Goal: Transaction & Acquisition: Purchase product/service

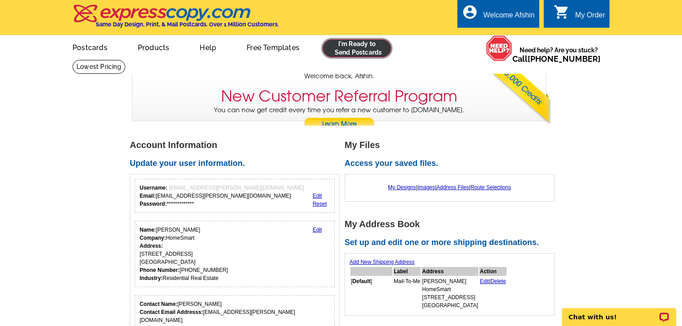
click at [360, 46] on link at bounding box center [356, 48] width 68 height 18
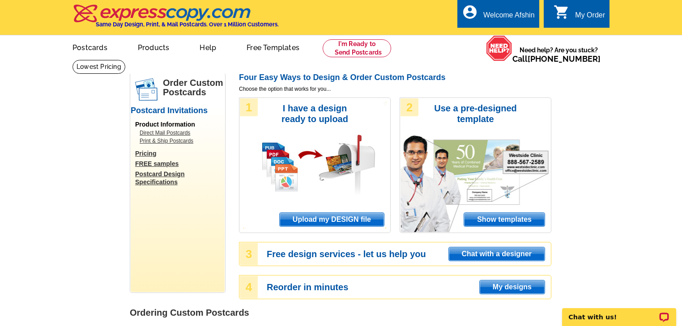
click at [315, 220] on span "Upload my DESIGN file" at bounding box center [332, 219] width 104 height 13
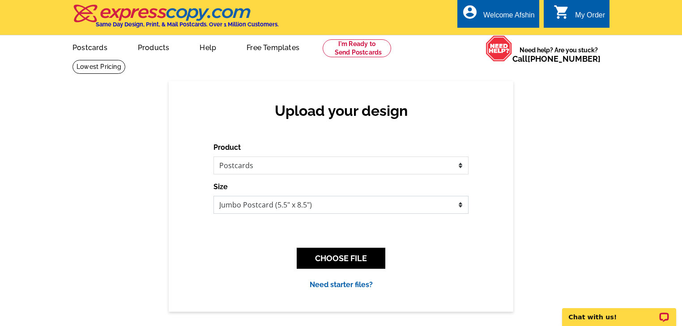
click at [458, 207] on select "Jumbo Postcard (5.5" x 8.5") Regular Postcard (4.25" x 5.6") Panoramic Postcard…" at bounding box center [340, 205] width 255 height 18
click at [287, 203] on select "Jumbo Postcard (5.5" x 8.5") Regular Postcard (4.25" x 5.6") Panoramic Postcard…" at bounding box center [340, 205] width 255 height 18
click at [332, 258] on button "CHOOSE FILE" at bounding box center [341, 258] width 89 height 21
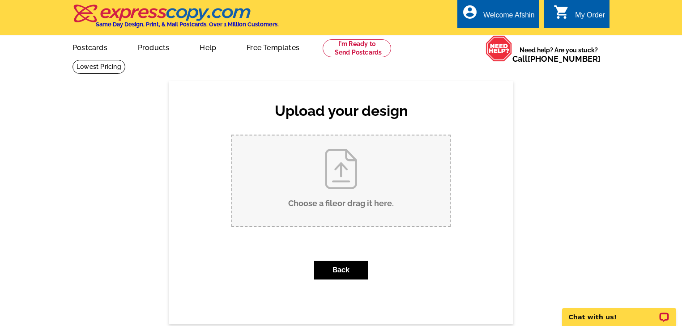
click at [350, 170] on input "Choose a file or drag it here ." at bounding box center [340, 181] width 217 height 90
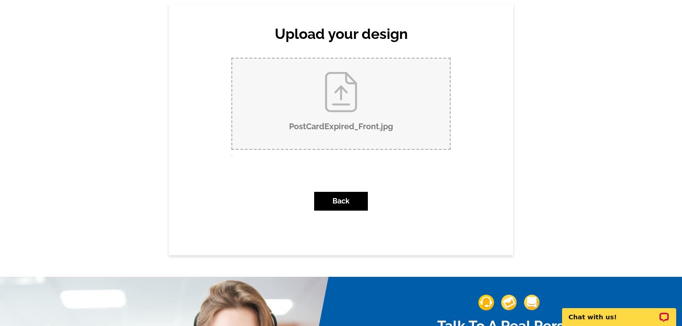
scroll to position [72, 0]
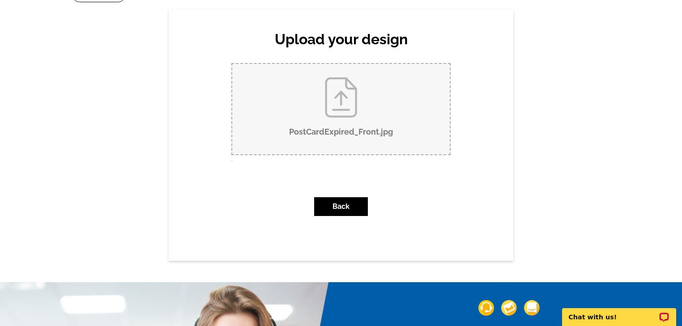
click at [333, 131] on input "PostCardExpired_Front.jpg" at bounding box center [340, 109] width 217 height 90
type input "C:\fakepath\PostCardExpired_Back.jpg"
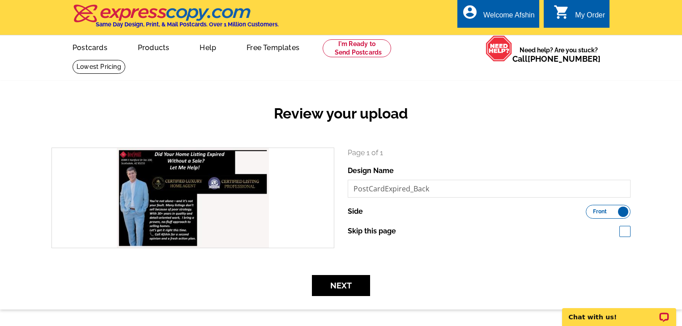
click at [619, 212] on label "Front Back" at bounding box center [607, 212] width 45 height 14
click at [590, 209] on input "Front Back" at bounding box center [590, 209] width 0 height 0
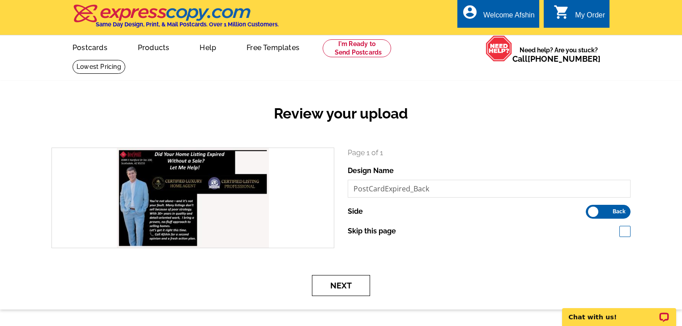
click at [346, 286] on button "Next" at bounding box center [341, 285] width 58 height 21
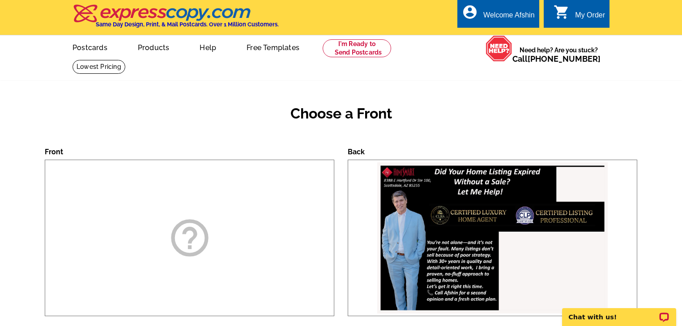
click at [190, 245] on icon "help_outline" at bounding box center [189, 238] width 45 height 45
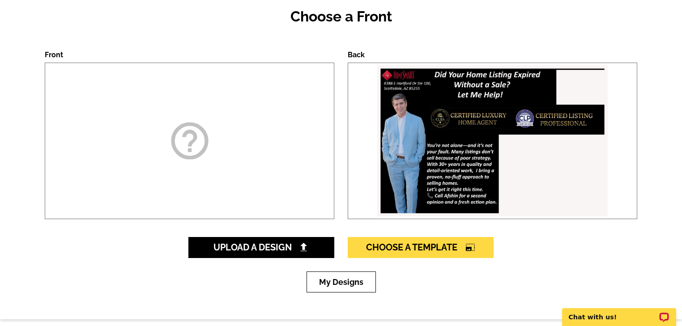
scroll to position [107, 0]
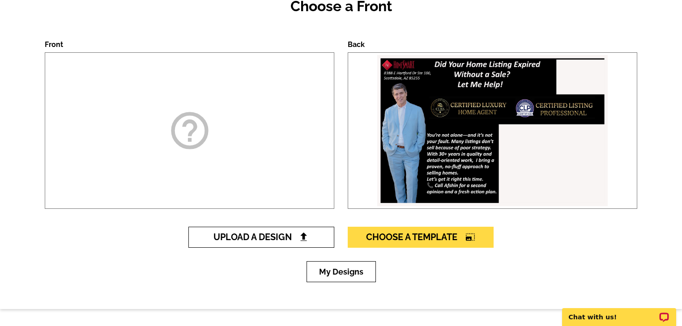
click at [216, 242] on span "Upload A Design" at bounding box center [261, 237] width 96 height 11
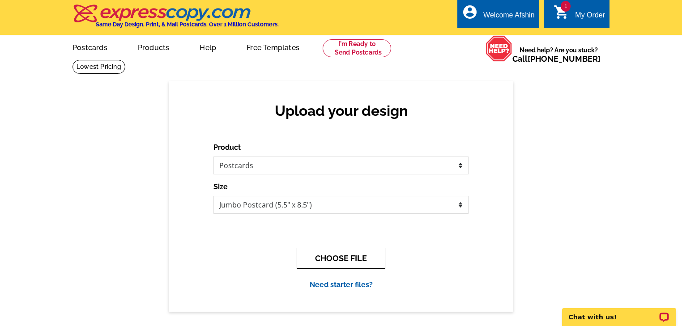
click at [329, 261] on button "CHOOSE FILE" at bounding box center [341, 258] width 89 height 21
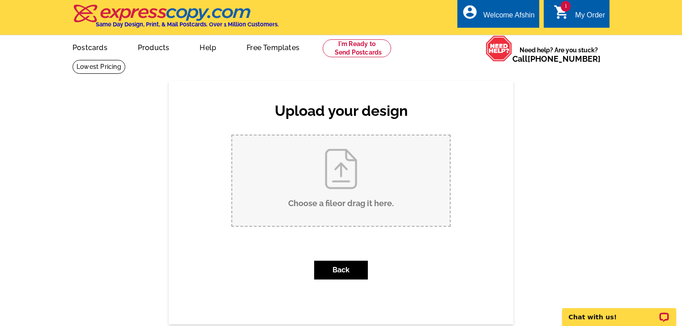
click at [277, 191] on input "Choose a file or drag it here ." at bounding box center [340, 181] width 217 height 90
type input "C:\fakepath\PostCardExpired_Front.jpg"
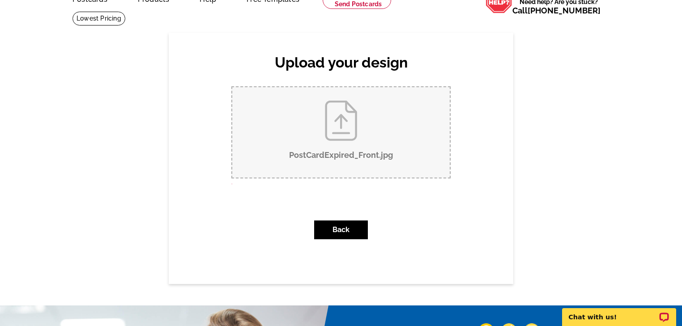
scroll to position [36, 0]
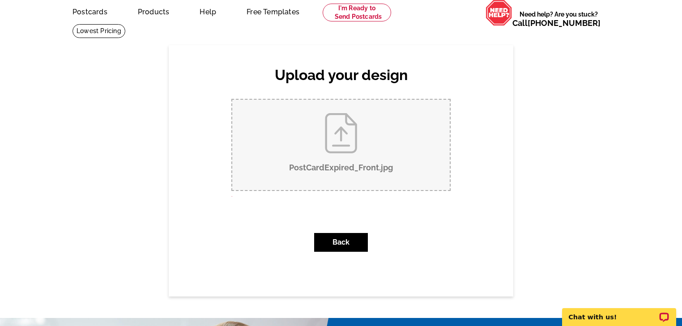
click at [341, 127] on input "PostCardExpired_Front.jpg" at bounding box center [340, 145] width 217 height 90
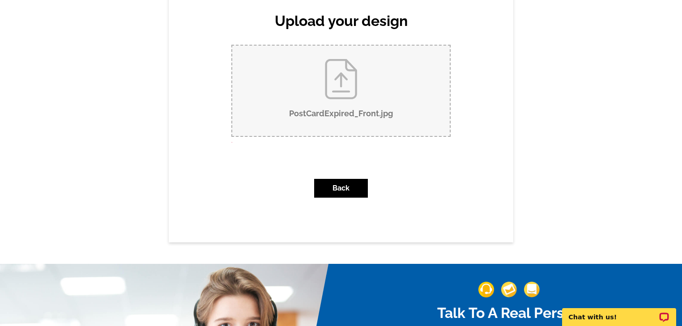
scroll to position [107, 0]
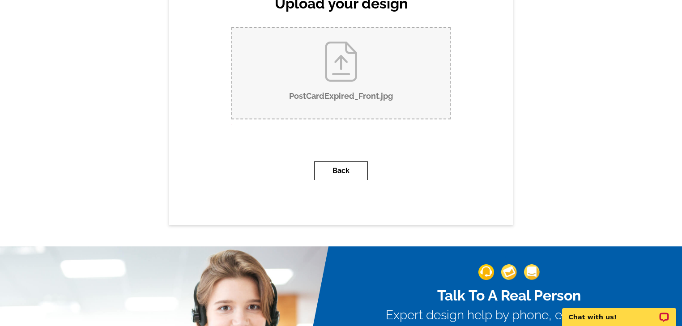
click at [352, 170] on button "Back" at bounding box center [341, 170] width 54 height 19
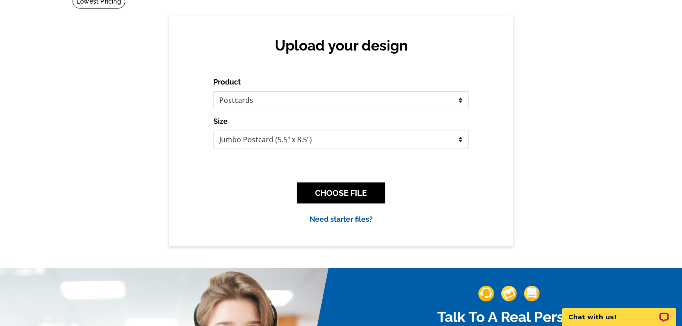
scroll to position [72, 0]
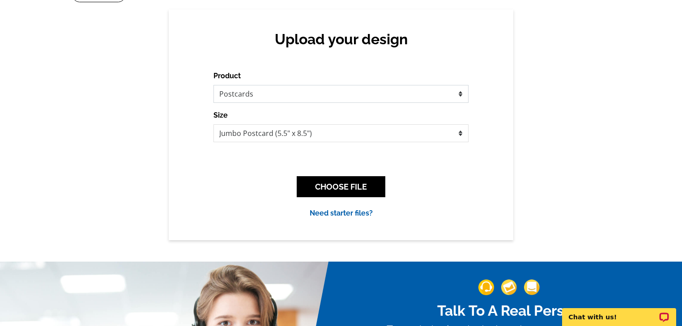
click at [250, 95] on select "Please select the type of file... Postcards Business Cards Letters and flyers G…" at bounding box center [340, 94] width 255 height 18
click at [213, 85] on select "Please select the type of file... Postcards Business Cards Letters and flyers G…" at bounding box center [340, 94] width 255 height 18
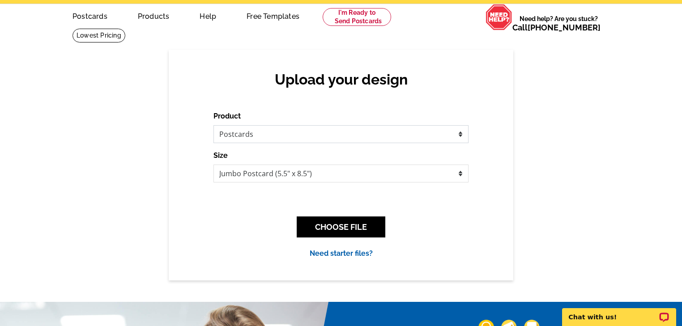
scroll to position [0, 0]
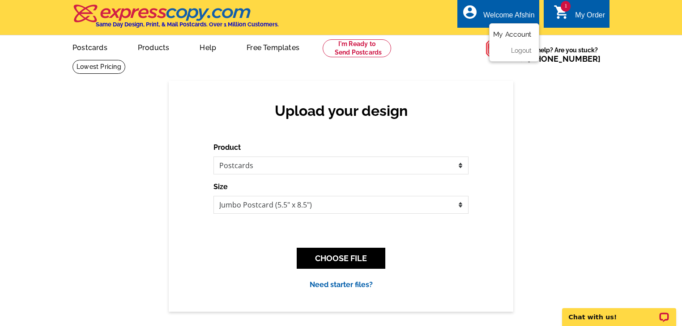
click at [507, 35] on link "My Account" at bounding box center [512, 34] width 38 height 8
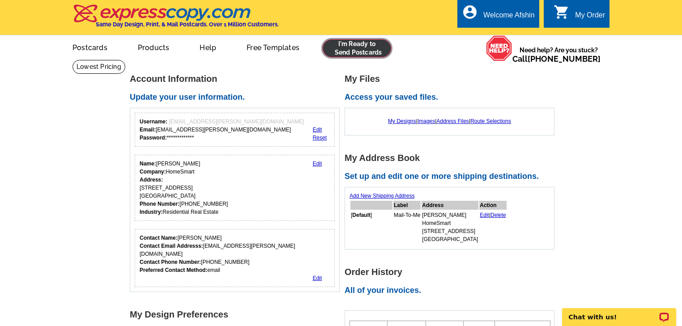
click at [345, 48] on link at bounding box center [356, 48] width 68 height 18
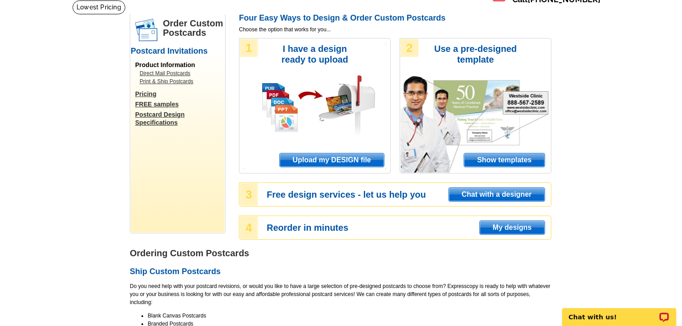
scroll to position [72, 0]
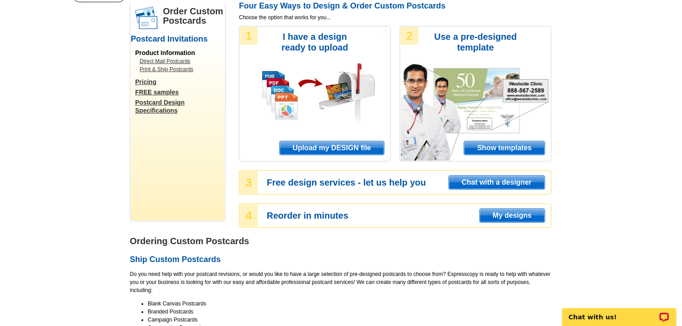
click at [313, 147] on span "Upload my DESIGN file" at bounding box center [332, 147] width 104 height 13
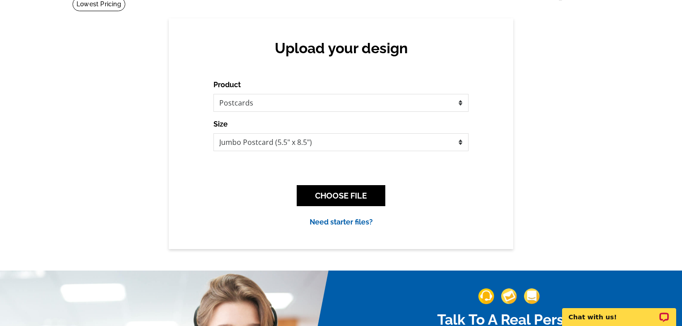
scroll to position [72, 0]
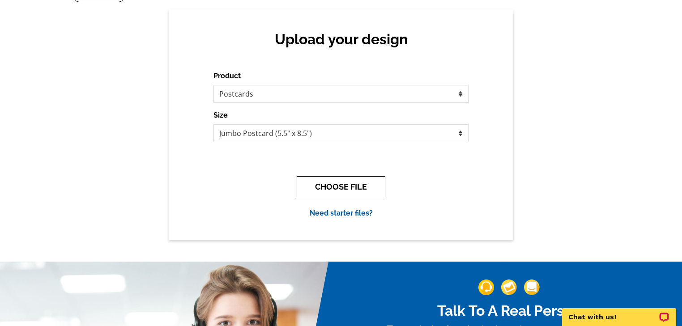
click at [328, 187] on button "CHOOSE FILE" at bounding box center [341, 186] width 89 height 21
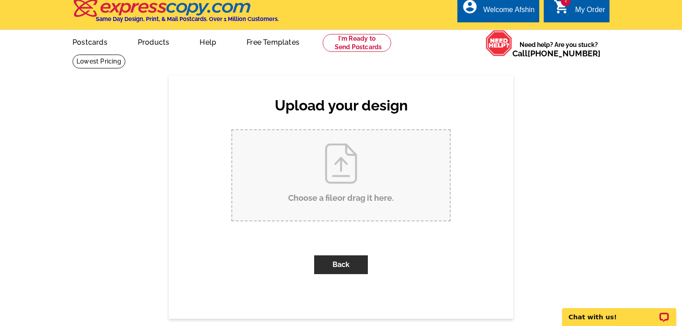
scroll to position [0, 0]
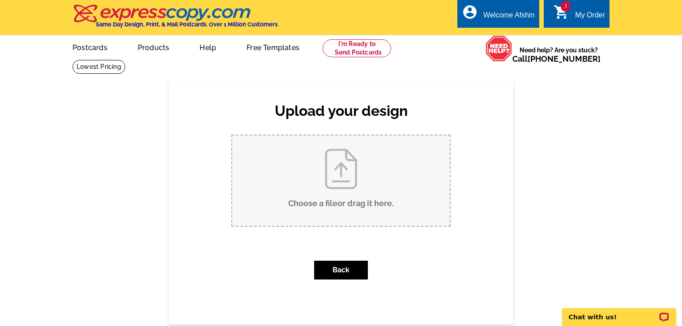
click at [320, 170] on input "Choose a file or drag it here ." at bounding box center [340, 181] width 217 height 90
type input "C:\fakepath\PostCardExpired_Front.jpg"
click at [356, 199] on input "PostCardExpired_Front.jpg" at bounding box center [340, 181] width 217 height 90
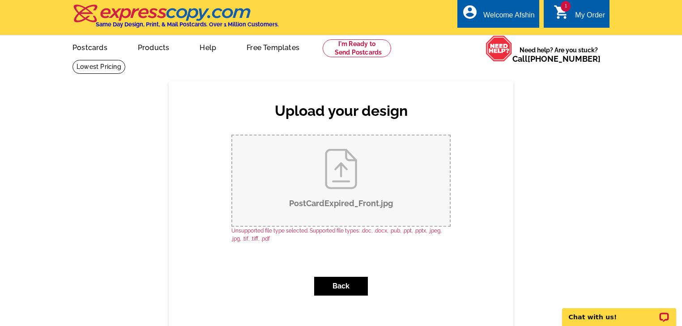
click at [315, 171] on input "PostCardExpired_Front.jpg" at bounding box center [340, 181] width 217 height 90
type input "C:\fakepath\PostCardExpired_Front .pdf"
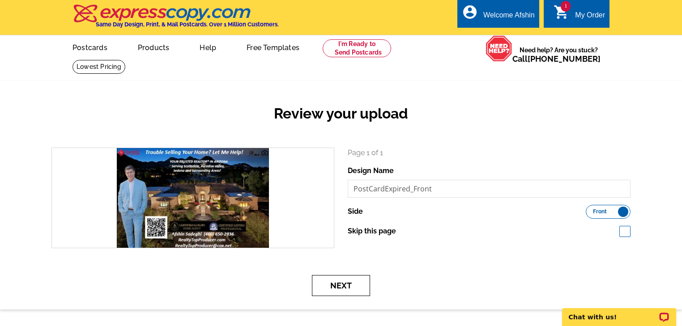
click at [343, 286] on button "Next" at bounding box center [341, 285] width 58 height 21
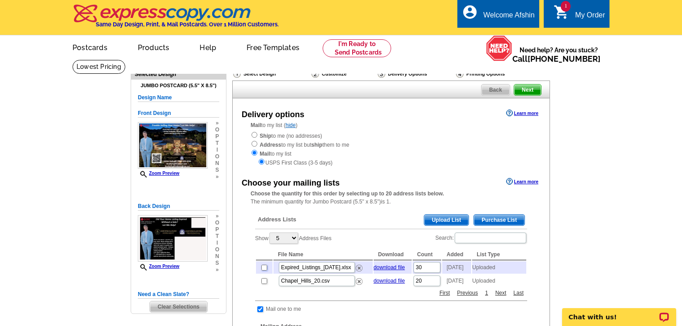
click at [266, 268] on input "checkbox" at bounding box center [264, 268] width 6 height 6
checkbox input "true"
click at [360, 270] on img at bounding box center [359, 268] width 7 height 7
click at [444, 222] on span "Upload List" at bounding box center [446, 220] width 44 height 11
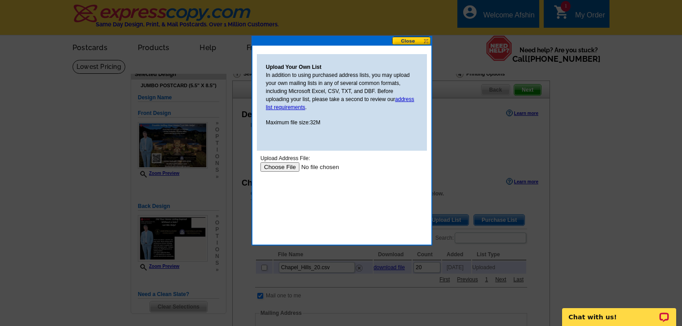
click at [284, 165] on input "file" at bounding box center [316, 166] width 113 height 9
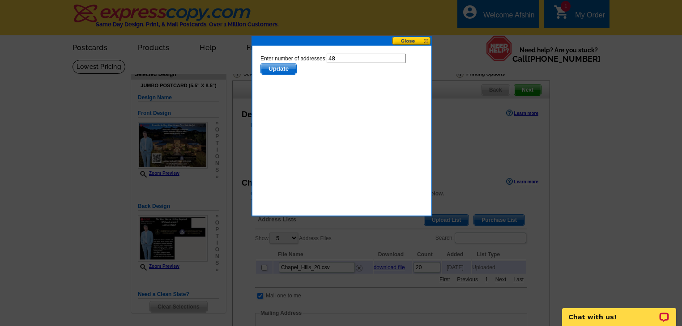
click at [273, 70] on span "Update" at bounding box center [278, 69] width 35 height 11
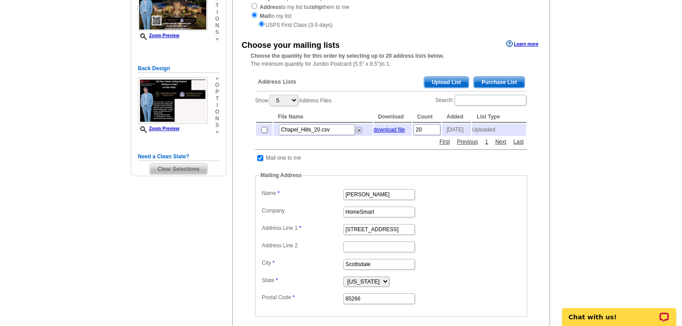
scroll to position [143, 0]
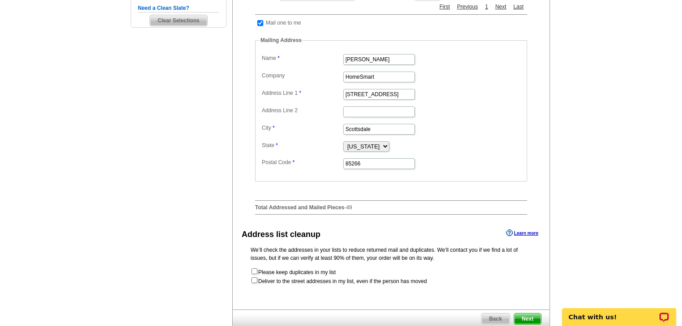
scroll to position [322, 0]
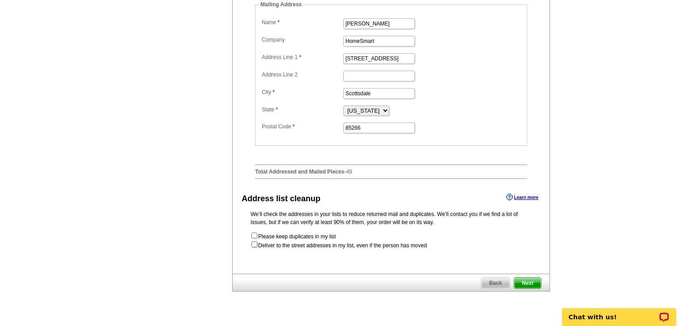
click at [255, 247] on input "checkbox" at bounding box center [254, 245] width 6 height 6
checkbox input "true"
radio input "true"
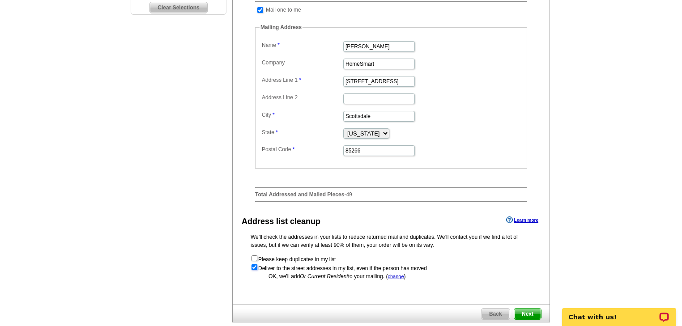
scroll to position [358, 0]
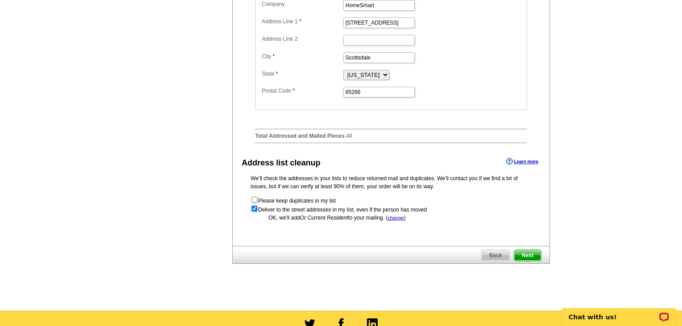
click at [537, 260] on span "Next" at bounding box center [527, 255] width 27 height 11
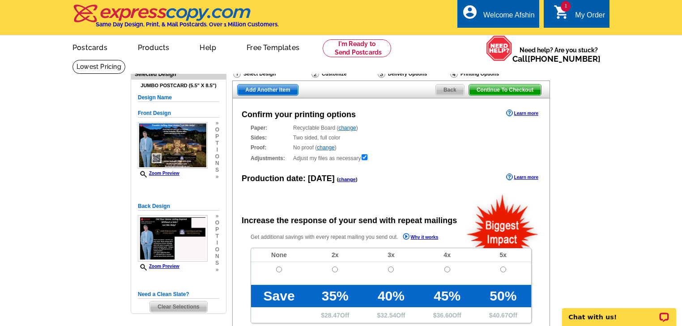
radio input "false"
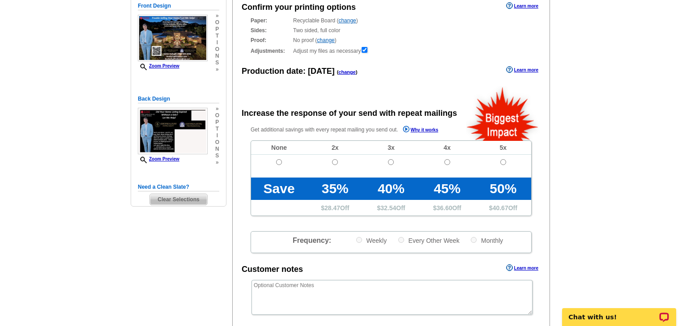
scroll to position [143, 0]
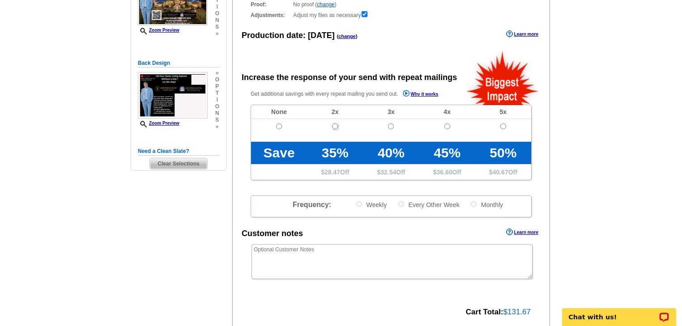
click at [334, 124] on input "radio" at bounding box center [335, 126] width 6 height 6
radio input "true"
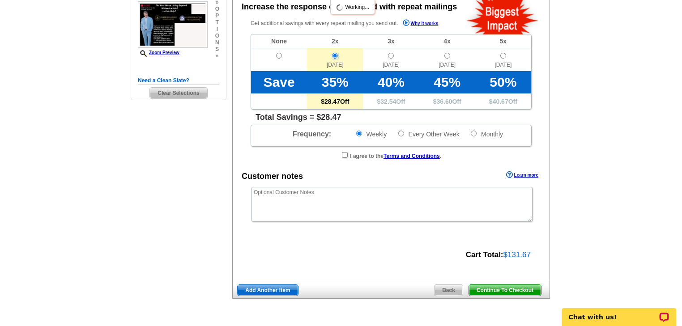
scroll to position [215, 0]
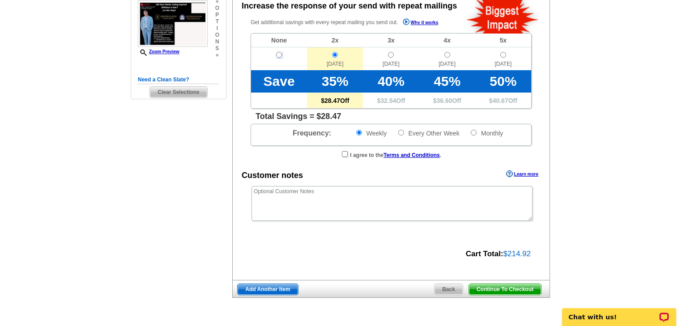
click at [276, 55] on input "radio" at bounding box center [279, 55] width 6 height 6
radio input "true"
radio input "false"
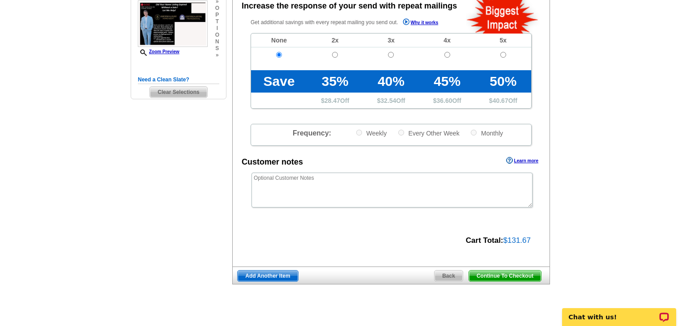
click at [486, 277] on span "Continue To Checkout" at bounding box center [505, 276] width 72 height 11
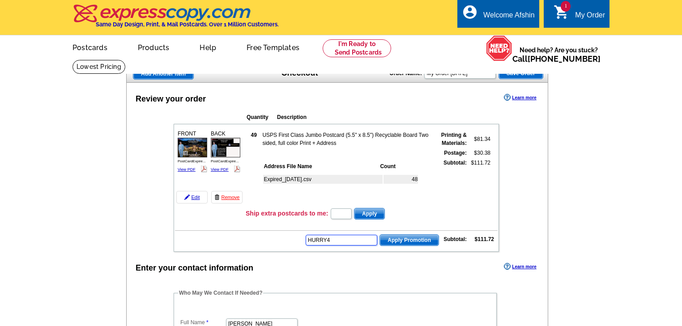
type input "HURRY40"
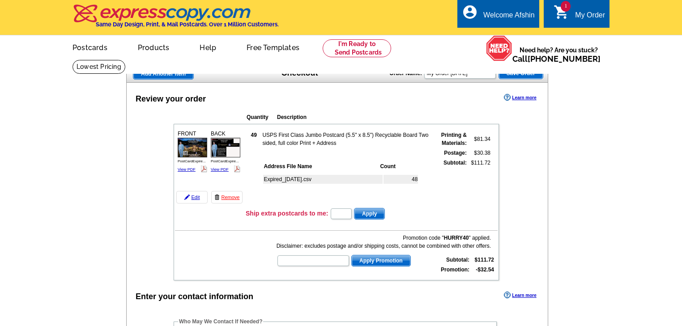
type input "HURRY40"
type input "CHAT20"
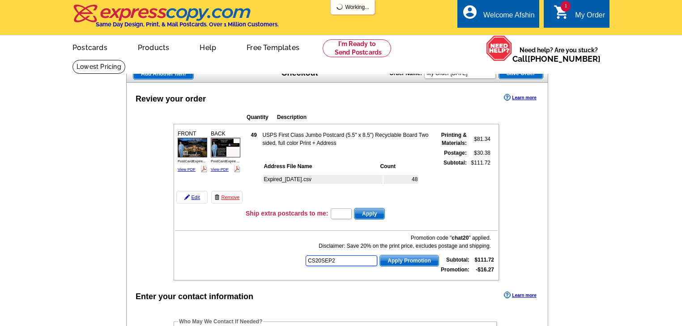
type input "CS20SEP21"
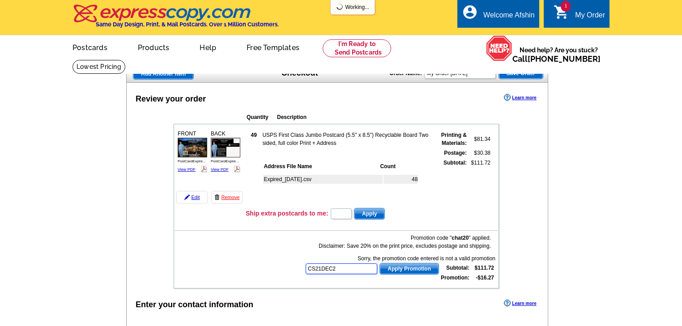
type input "CS21DEC20"
type input "E20APRILROUNDUP21"
type input "E20DAD21"
type input "E20FAST21"
type input "E20HANGERS21"
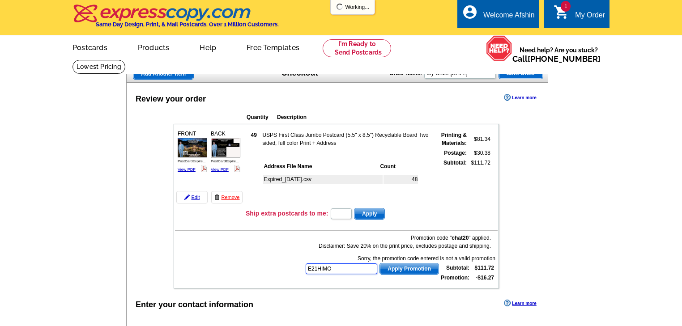
type input "E21HIMOM"
type input "E21FallReport30"
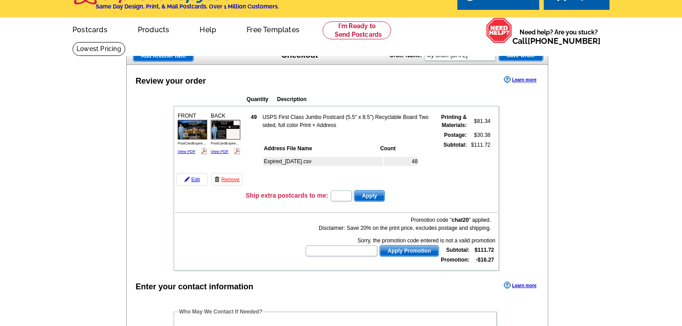
scroll to position [36, 0]
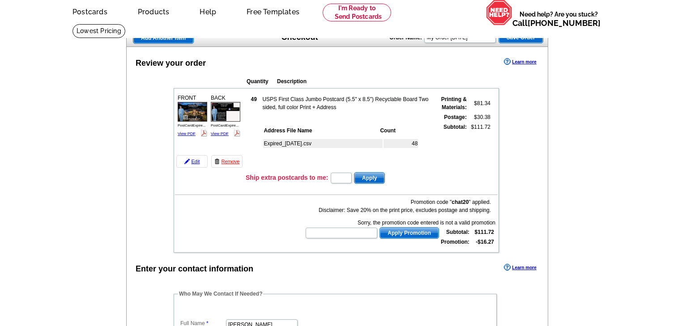
click at [285, 206] on td "Promotion code " chat20 " applied. Disclaimer: Save 20% on the print price, exc…" at bounding box center [336, 222] width 322 height 52
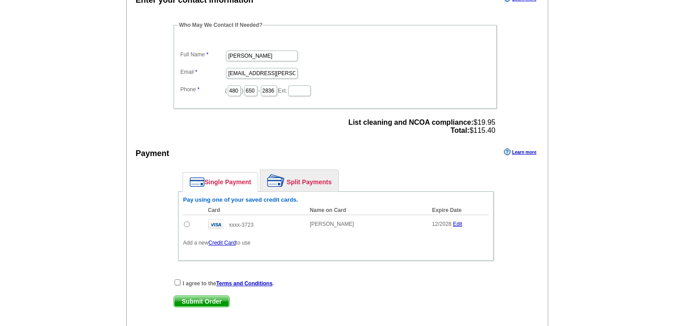
scroll to position [322, 0]
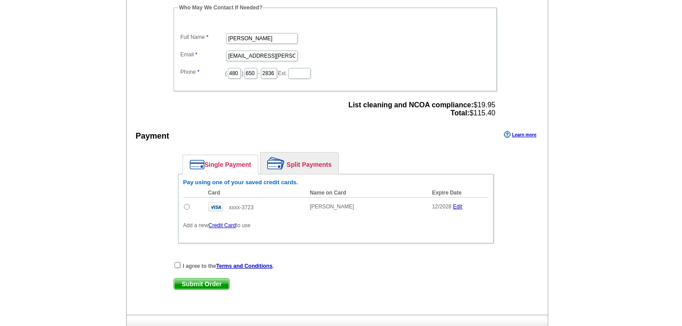
click at [186, 204] on input "radio" at bounding box center [187, 207] width 6 height 6
radio input "true"
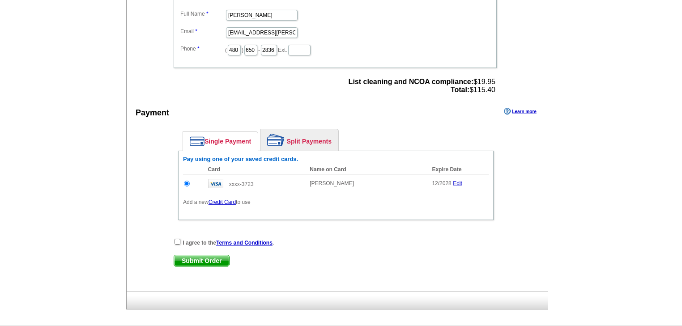
scroll to position [358, 0]
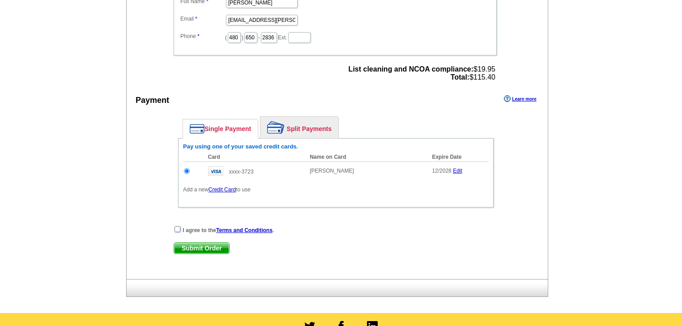
click at [178, 226] on input "checkbox" at bounding box center [177, 229] width 6 height 6
checkbox input "true"
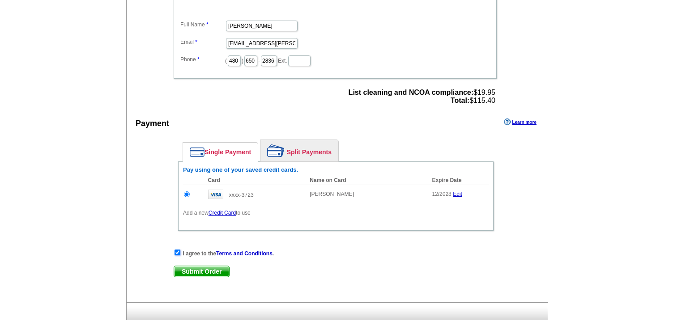
scroll to position [322, 0]
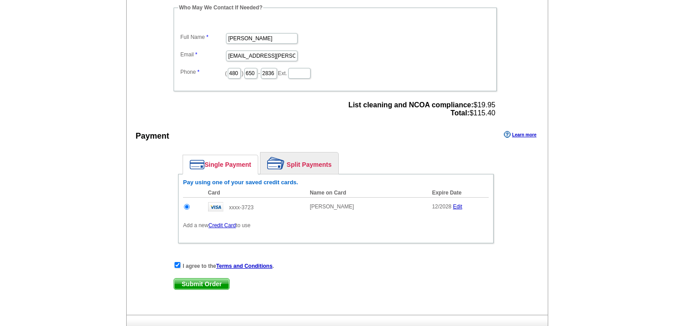
click at [203, 279] on span "Submit Order" at bounding box center [201, 284] width 55 height 11
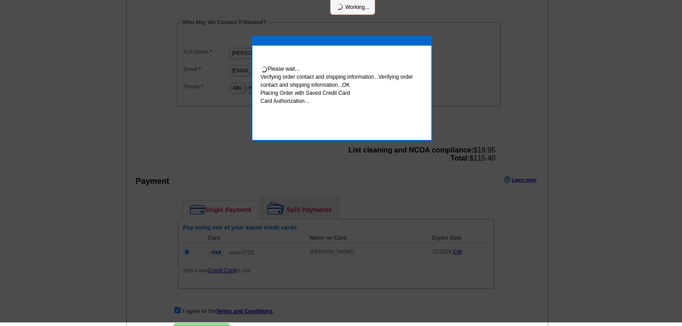
scroll to position [318, 0]
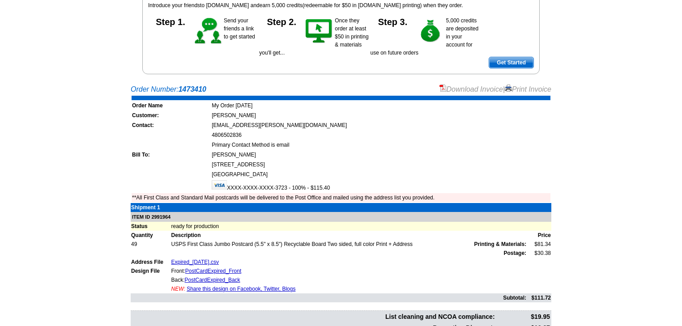
scroll to position [215, 0]
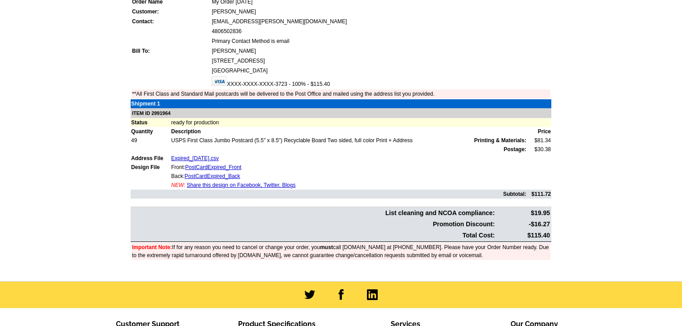
click at [218, 182] on link "Share this design on Facebook, Twitter, Blogs" at bounding box center [240, 185] width 109 height 6
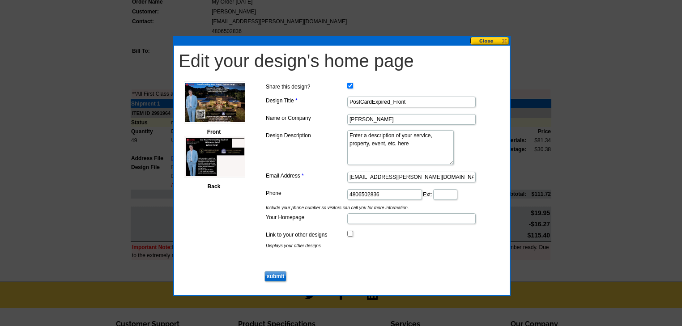
click at [487, 40] on button at bounding box center [489, 41] width 39 height 8
